Goal: Task Accomplishment & Management: Complete application form

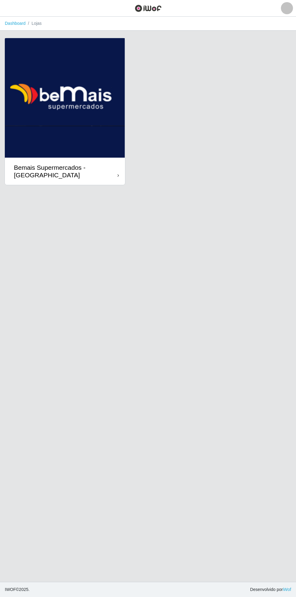
click at [116, 171] on div "Bemais Supermercados - [GEOGRAPHIC_DATA]" at bounding box center [66, 171] width 104 height 15
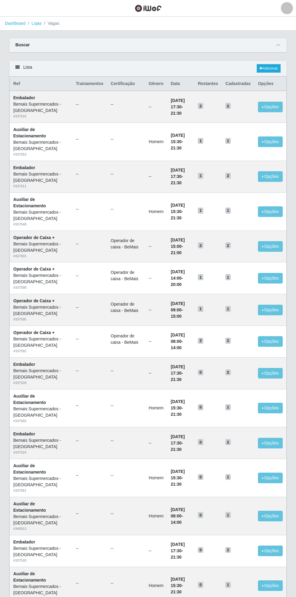
click at [290, 40] on div "Carregando... Buscar Início em Término em Função [Selecione...] ASG ASG + ASG +…" at bounding box center [148, 49] width 287 height 22
click at [278, 45] on icon at bounding box center [278, 45] width 4 height 4
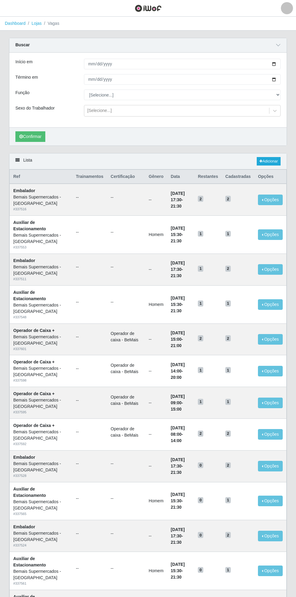
click at [288, 61] on div "Carregando... Buscar Início em Término em Função [Selecione...] ASG ASG + ASG +…" at bounding box center [148, 95] width 287 height 115
click at [278, 63] on input "Início em" at bounding box center [182, 64] width 197 height 11
type input "[DATE]"
click at [287, 80] on div "Início em [DATE] Término em Função [Selecione...] ASG ASG + ASG ++ Auxiliar de …" at bounding box center [148, 90] width 278 height 75
click at [287, 79] on div "Carregando... Buscar Início em [DATE] Término em Função [Selecione...] ASG ASG …" at bounding box center [148, 95] width 287 height 115
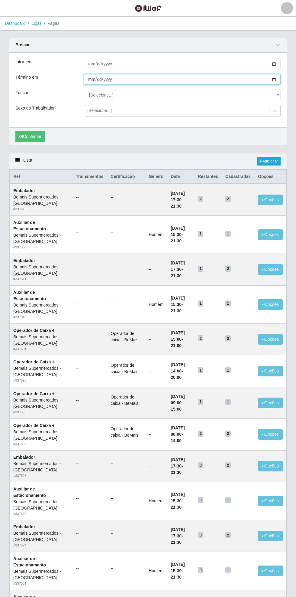
click at [279, 80] on input "Término em" at bounding box center [182, 79] width 197 height 11
type input "[DATE]"
click at [279, 95] on select "[Selecione...] ASG ASG + ASG ++ Auxiliar de Estacionamento Auxiliar de Estacion…" at bounding box center [182, 94] width 197 height 11
select select "70"
click at [84, 89] on select "[Selecione...] ASG ASG + ASG ++ Auxiliar de Estacionamento Auxiliar de Estacion…" at bounding box center [182, 94] width 197 height 11
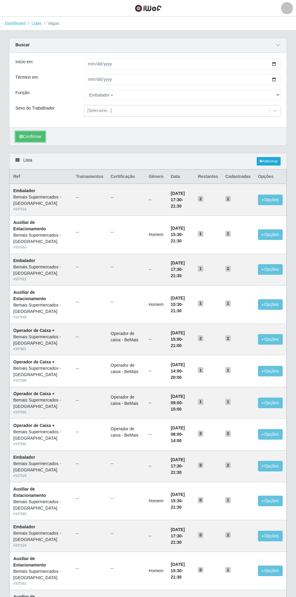
click at [28, 138] on button "Confirmar" at bounding box center [30, 136] width 30 height 11
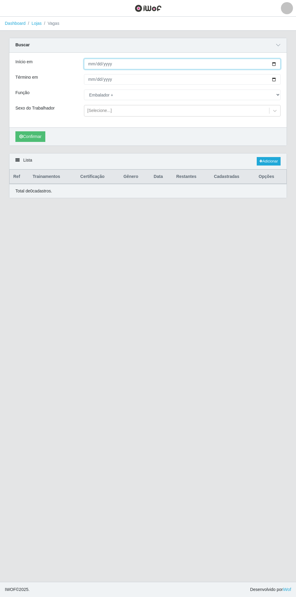
click at [279, 63] on input "[DATE]" at bounding box center [182, 64] width 197 height 11
type input "[DATE]"
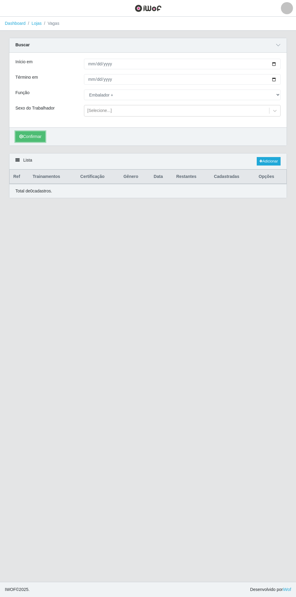
click at [32, 136] on button "Confirmar" at bounding box center [30, 136] width 30 height 11
click at [278, 82] on input "[DATE]" at bounding box center [182, 79] width 197 height 11
type input "[DATE]"
click at [29, 138] on button "Confirmar" at bounding box center [30, 136] width 30 height 11
